Goal: Transaction & Acquisition: Obtain resource

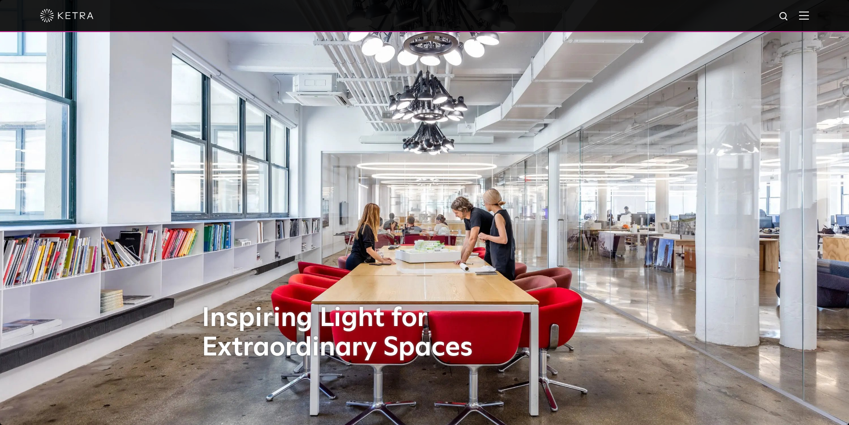
click at [819, 16] on div at bounding box center [424, 16] width 849 height 32
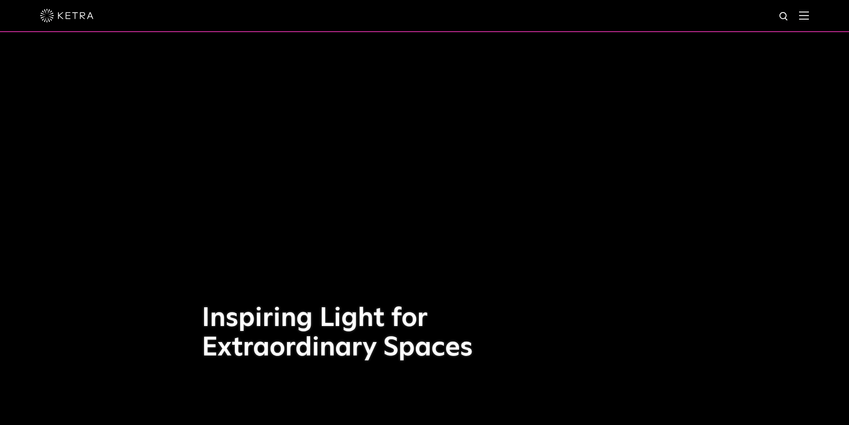
click at [809, 15] on img at bounding box center [804, 15] width 10 height 8
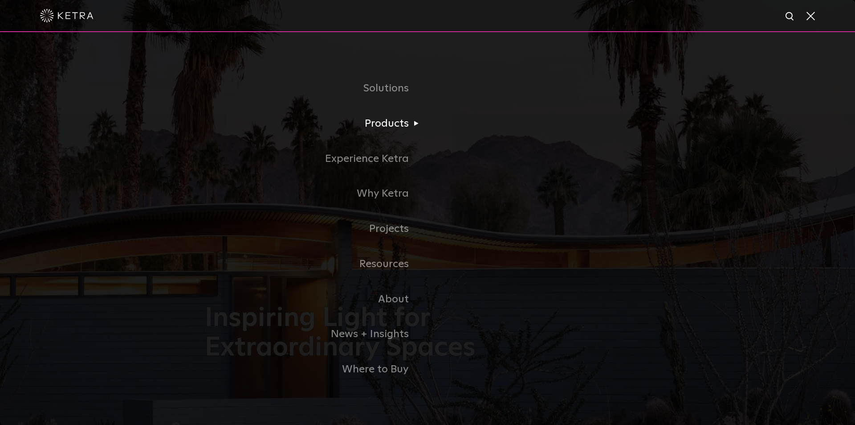
click at [465, 136] on li "Products Commercial Products Residential Products" at bounding box center [428, 123] width 446 height 35
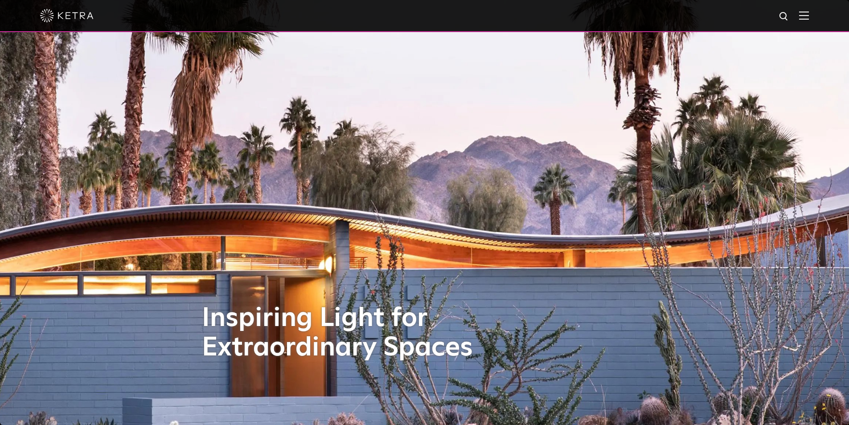
scroll to position [223, 0]
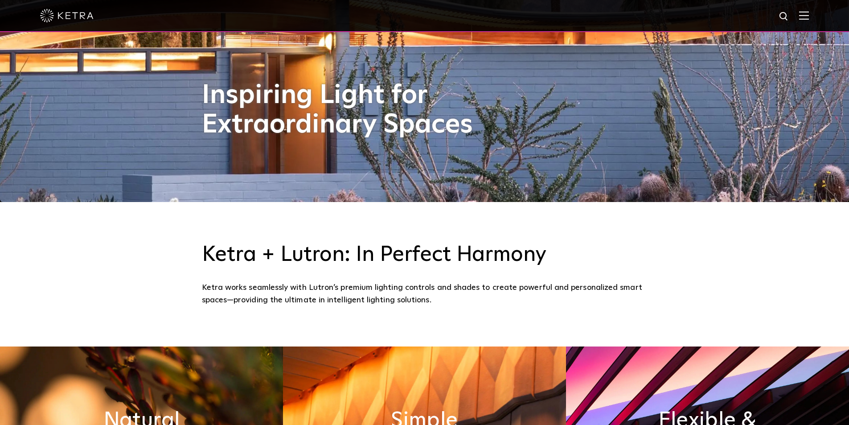
click at [809, 12] on img at bounding box center [804, 15] width 10 height 8
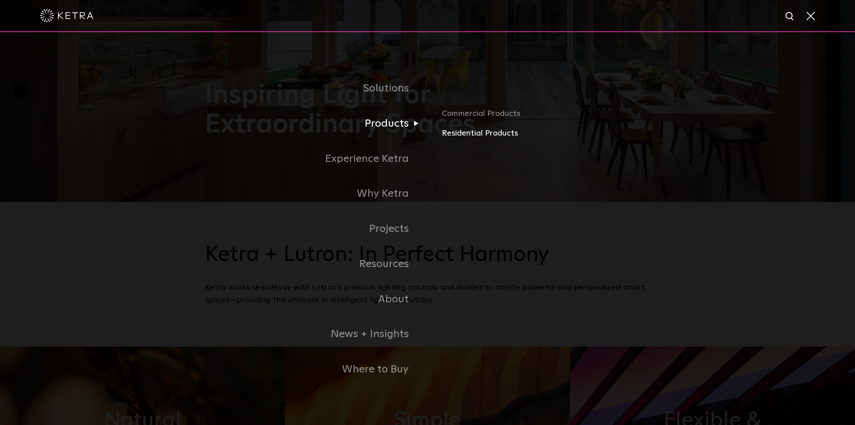
click at [462, 131] on link "Residential Products" at bounding box center [546, 133] width 209 height 13
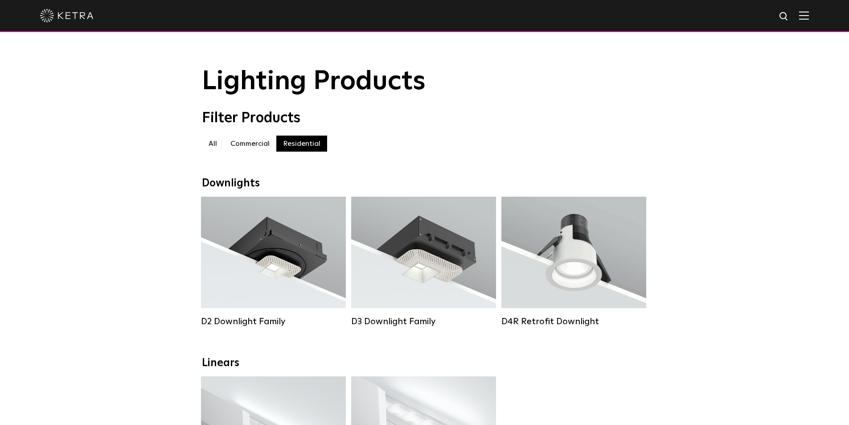
scroll to position [134, 0]
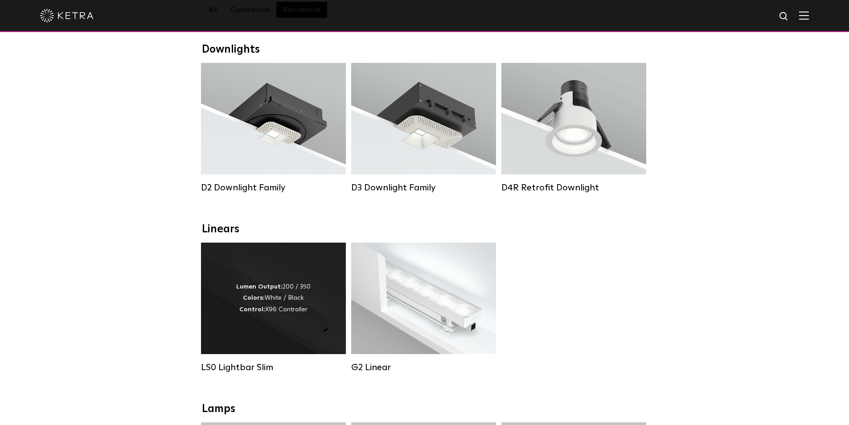
click at [261, 341] on div "Lumen Output: 200 / 350 Colors: White / Black Control: X96 Controller" at bounding box center [273, 297] width 145 height 111
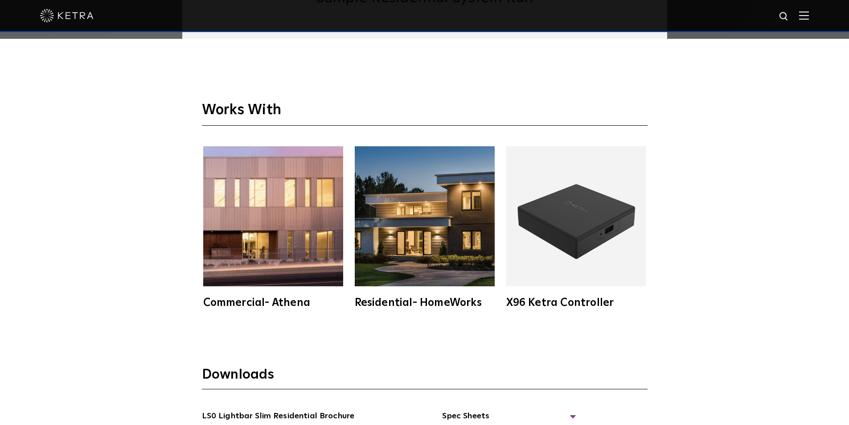
scroll to position [1871, 0]
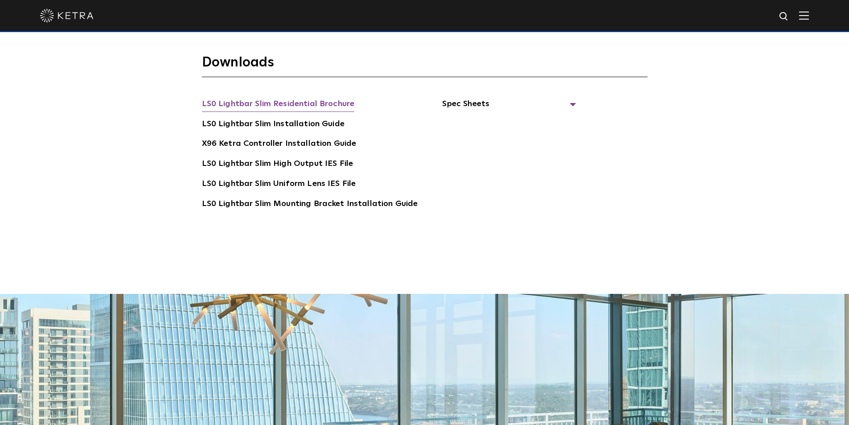
click at [301, 107] on link "LS0 Lightbar Slim Residential Brochure" at bounding box center [278, 105] width 153 height 14
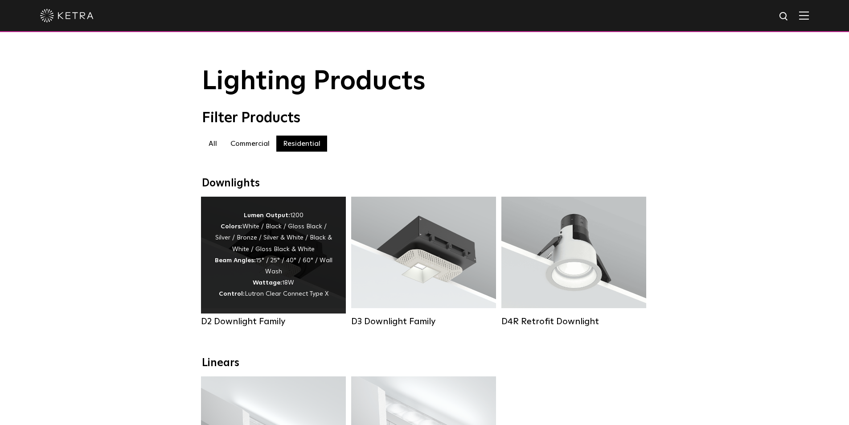
click at [279, 268] on div "Lumen Output: 1200 Colors: White / Black / Gloss Black / Silver / Bronze / Silv…" at bounding box center [273, 255] width 118 height 90
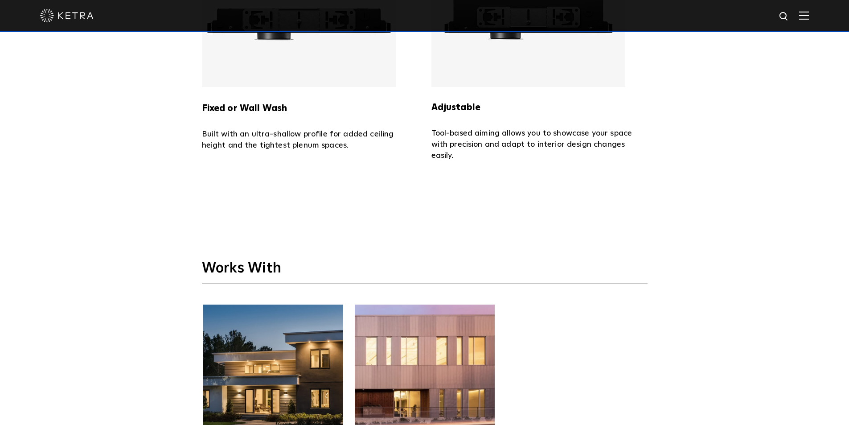
scroll to position [2546, 0]
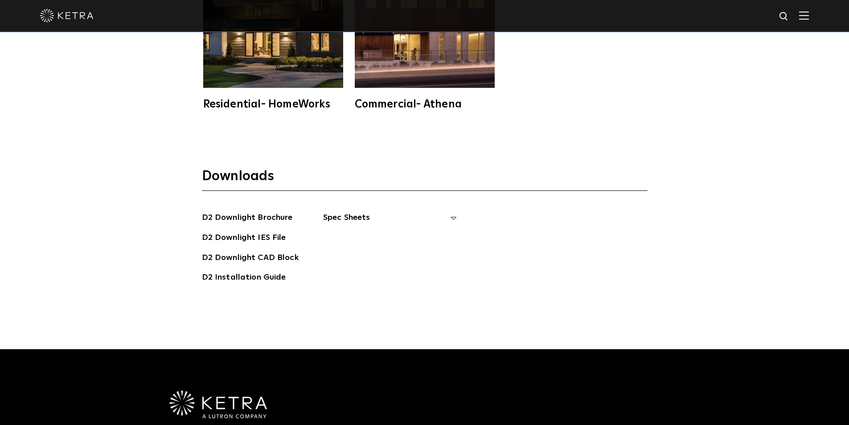
click at [349, 213] on span "Spec Sheets" at bounding box center [390, 221] width 134 height 20
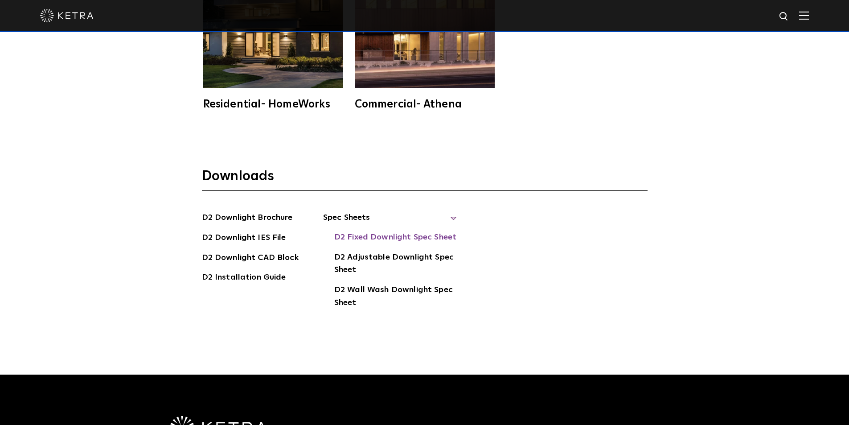
click at [388, 233] on link "D2 Fixed Downlight Spec Sheet" at bounding box center [395, 238] width 122 height 14
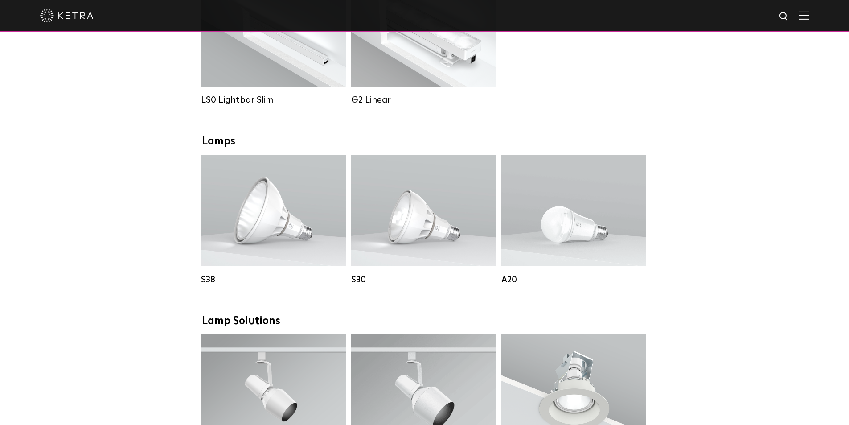
scroll to position [223, 0]
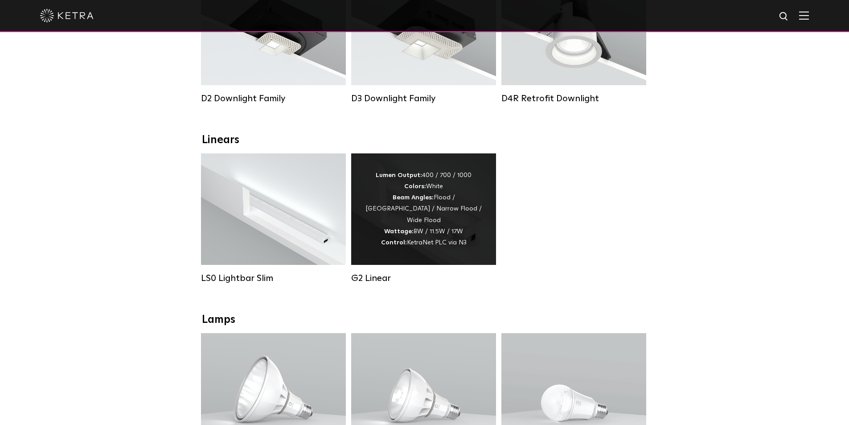
click at [406, 237] on div "Lumen Output: 400 / 700 / 1000 Colors: White Beam Angles: Flood / Graze / Narro…" at bounding box center [423, 209] width 118 height 78
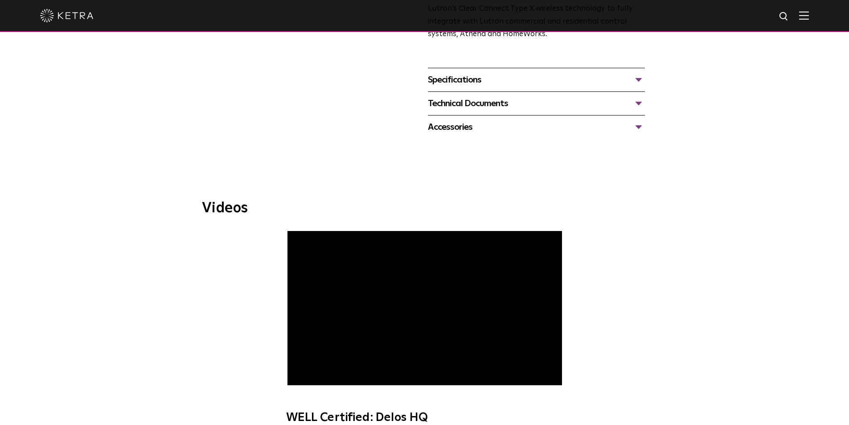
scroll to position [163, 0]
